Goal: Task Accomplishment & Management: Manage account settings

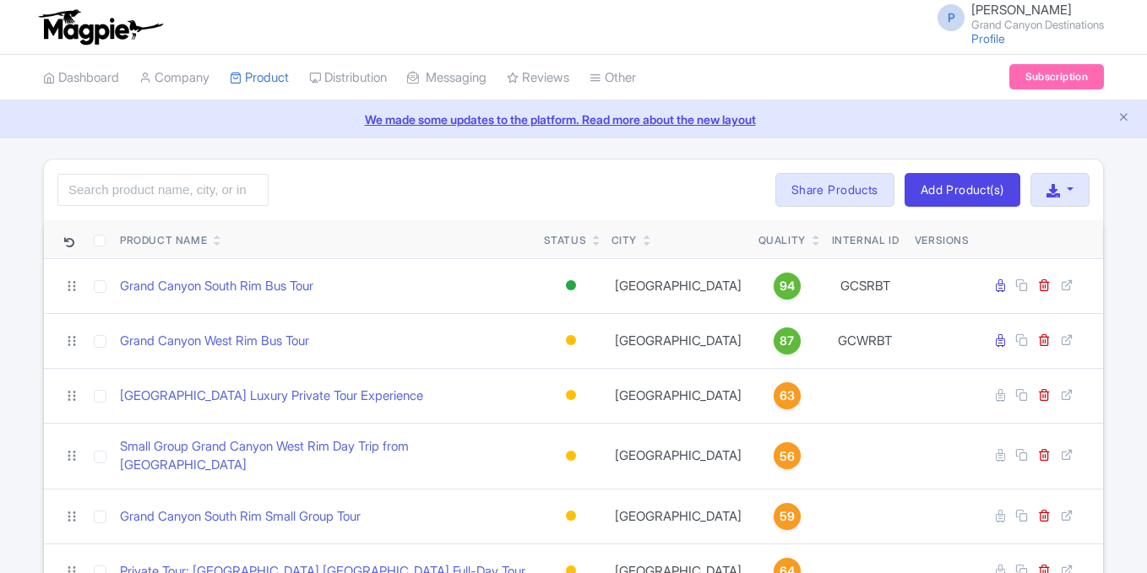
click at [1067, 80] on link "Subscription" at bounding box center [1056, 76] width 95 height 25
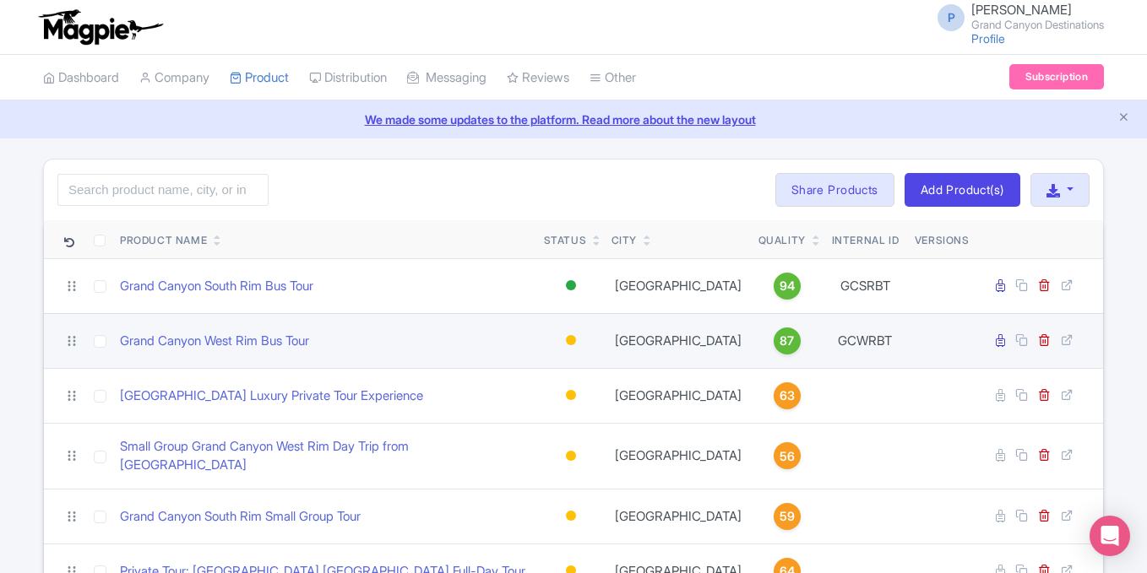
click at [569, 338] on div at bounding box center [571, 340] width 10 height 10
click at [537, 369] on div "Active" at bounding box center [529, 369] width 100 height 31
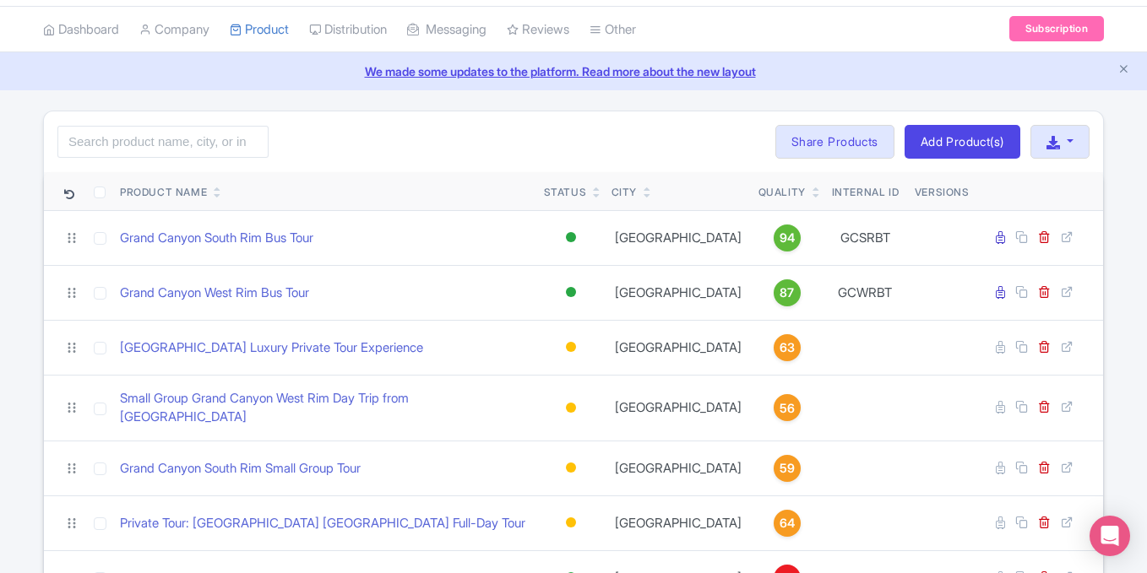
scroll to position [42, 0]
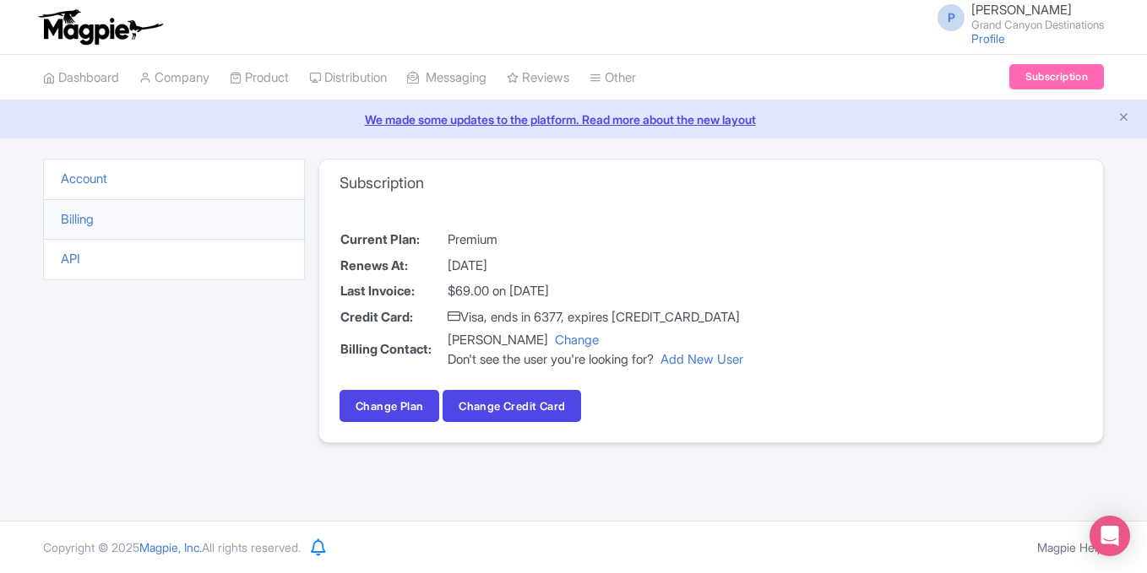
click at [486, 238] on td "Premium" at bounding box center [595, 240] width 297 height 26
click at [485, 238] on td "Premium" at bounding box center [595, 240] width 297 height 26
copy td "Premium"
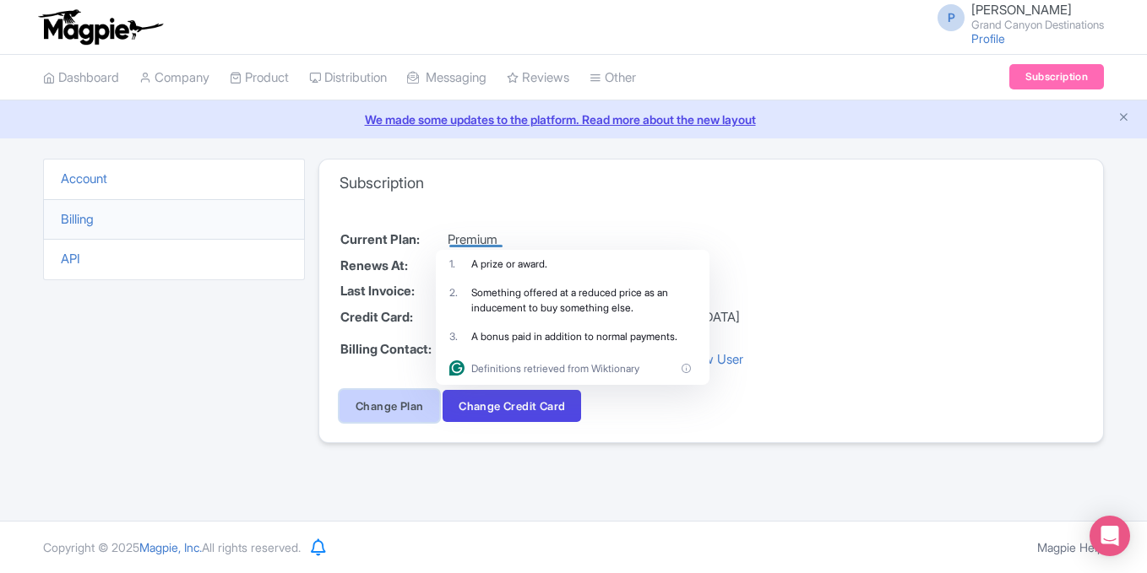
click at [401, 410] on link "Change Plan" at bounding box center [389, 406] width 100 height 32
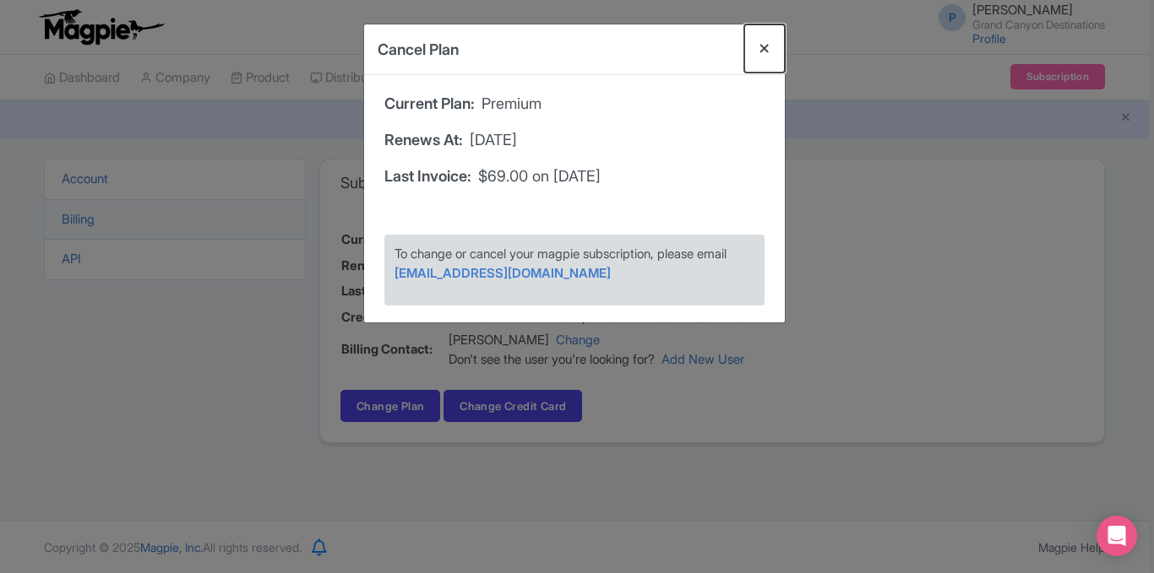
click at [759, 52] on button "Close" at bounding box center [764, 48] width 41 height 48
